Goal: Task Accomplishment & Management: Manage account settings

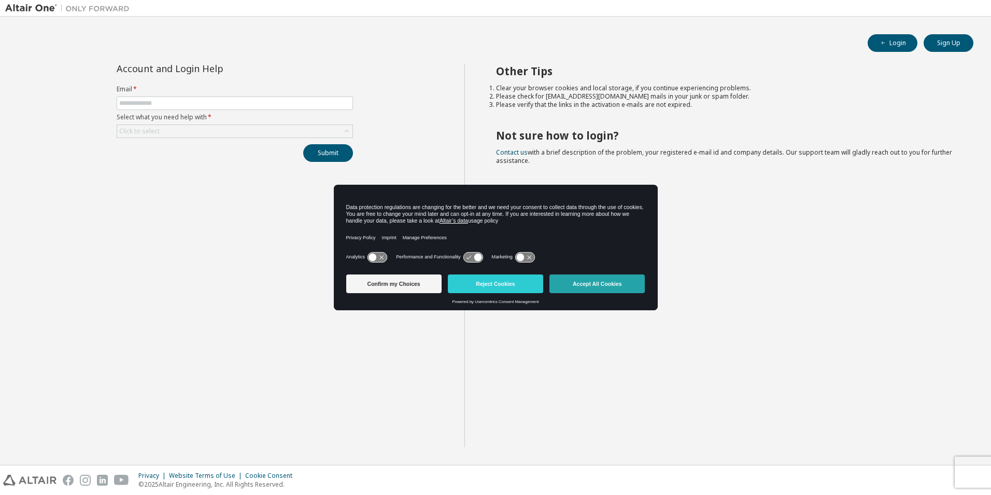
click at [606, 281] on button "Accept All Cookies" at bounding box center [596, 283] width 95 height 19
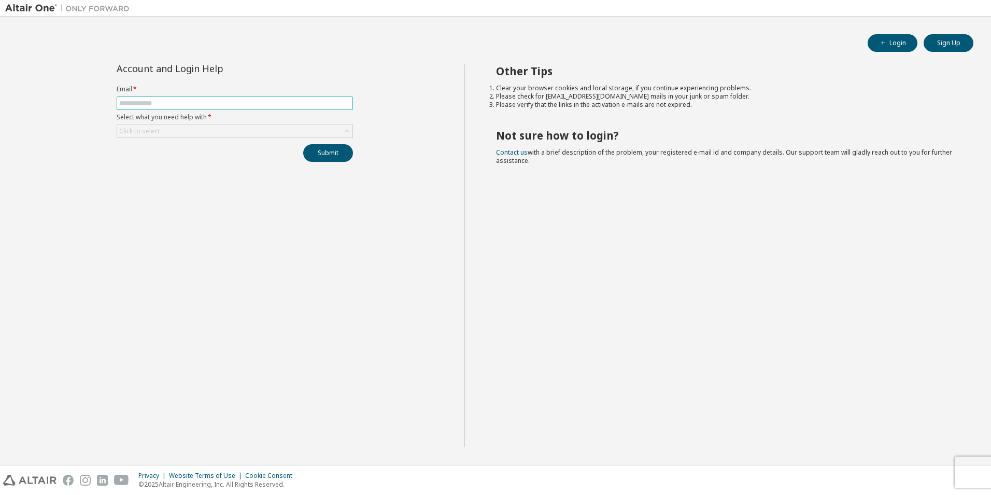
click at [265, 98] on span at bounding box center [235, 102] width 236 height 13
click at [264, 100] on input "text" at bounding box center [234, 103] width 231 height 8
type input "**********"
click at [263, 129] on div "Click to select" at bounding box center [234, 131] width 235 height 12
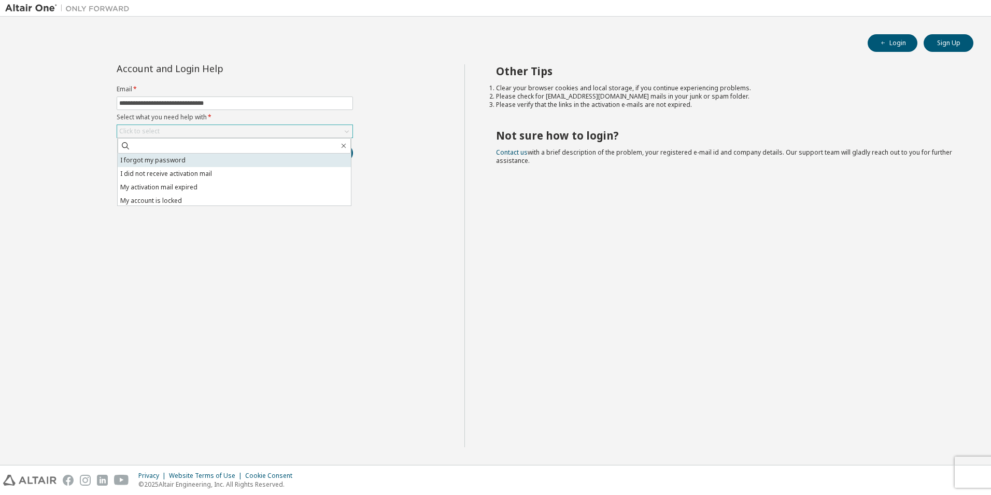
click at [250, 156] on li "I forgot my password" at bounding box center [234, 159] width 233 height 13
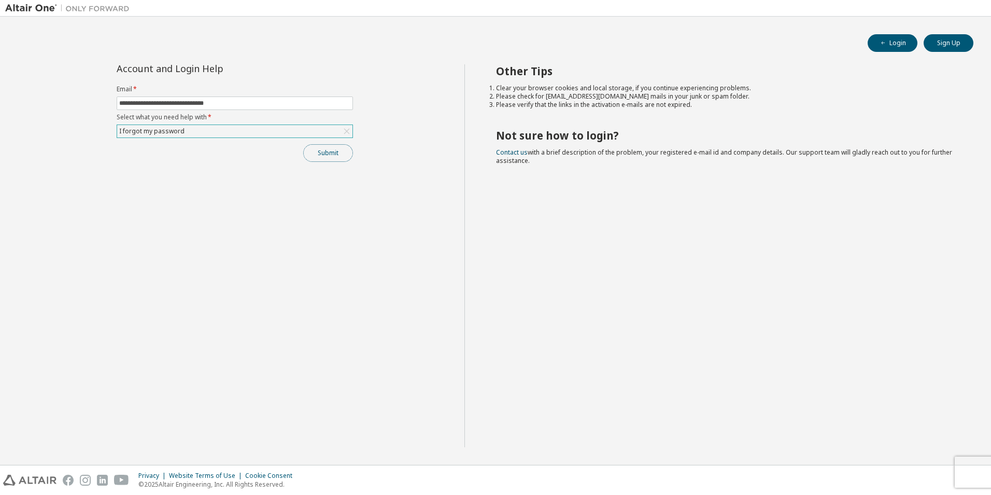
click at [324, 153] on button "Submit" at bounding box center [328, 153] width 50 height 18
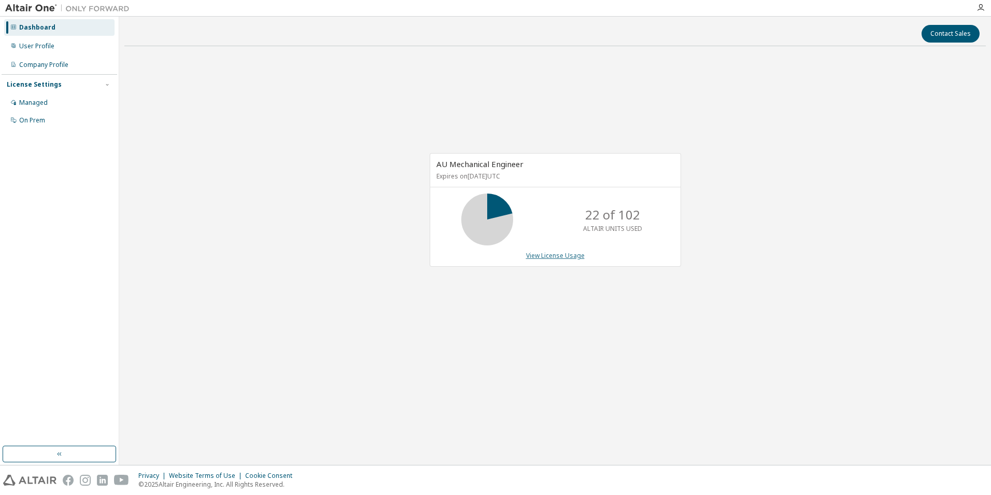
click at [566, 256] on link "View License Usage" at bounding box center [555, 255] width 59 height 9
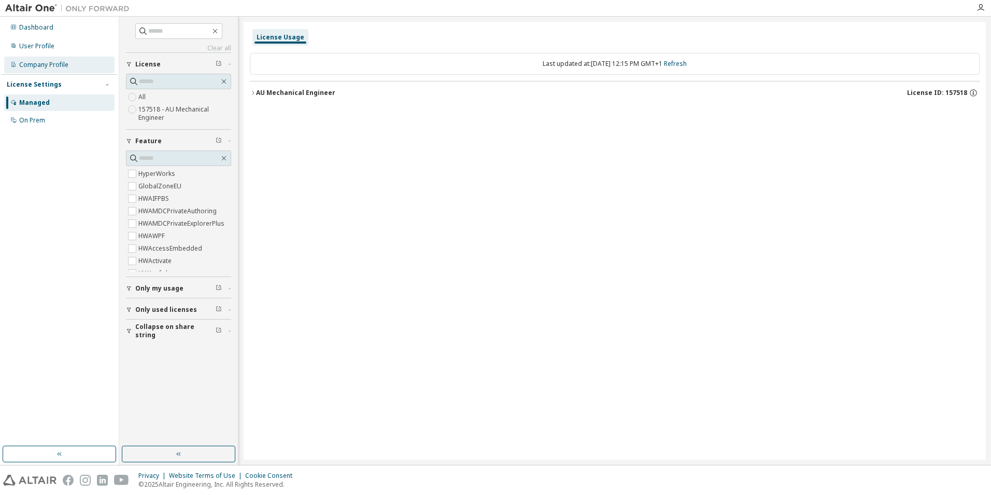
click at [71, 68] on div "Company Profile" at bounding box center [59, 65] width 110 height 17
